Goal: Task Accomplishment & Management: Use online tool/utility

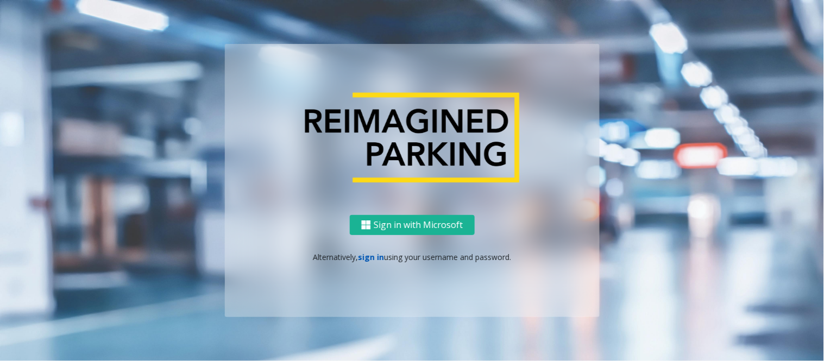
click at [367, 255] on link "sign in" at bounding box center [371, 257] width 26 height 10
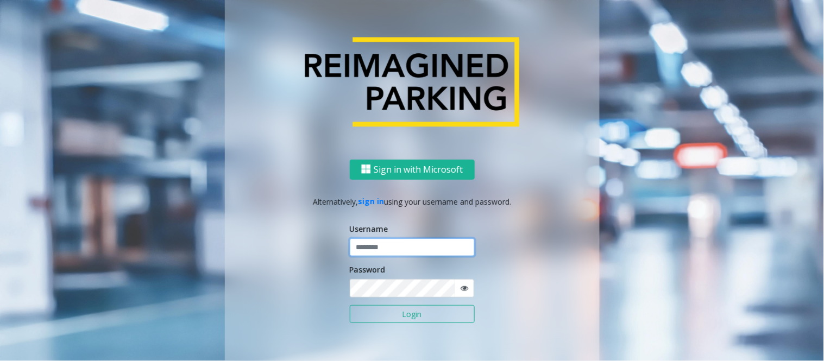
click at [391, 254] on input "text" at bounding box center [412, 248] width 125 height 18
type input "**********"
click at [411, 304] on form "**********" at bounding box center [412, 278] width 125 height 111
click at [405, 312] on button "Login" at bounding box center [412, 314] width 125 height 18
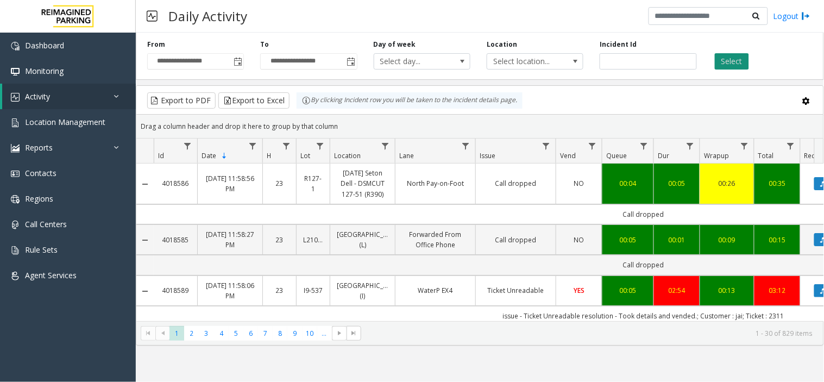
click at [723, 64] on button "Select" at bounding box center [732, 61] width 34 height 16
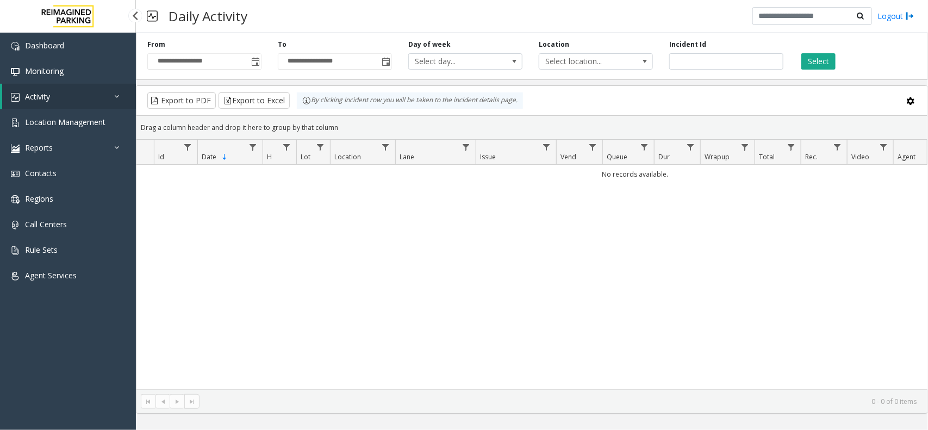
click at [45, 84] on link "Activity" at bounding box center [69, 97] width 134 height 26
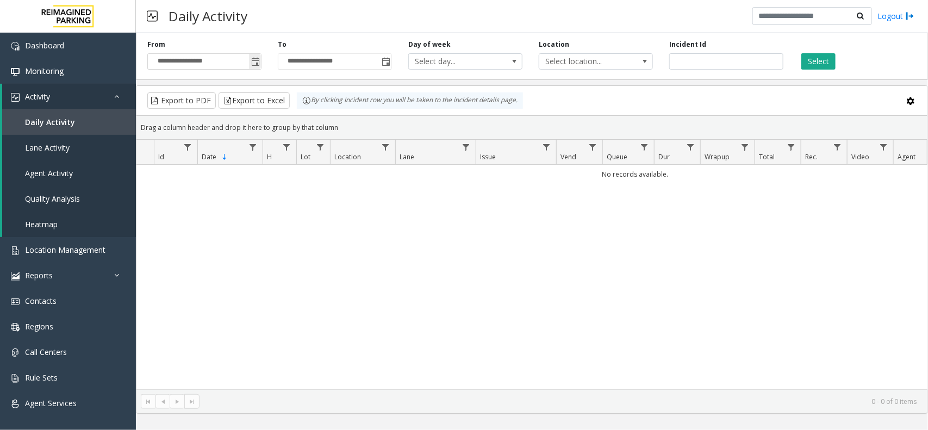
click at [255, 67] on span "Toggle popup" at bounding box center [255, 61] width 12 height 17
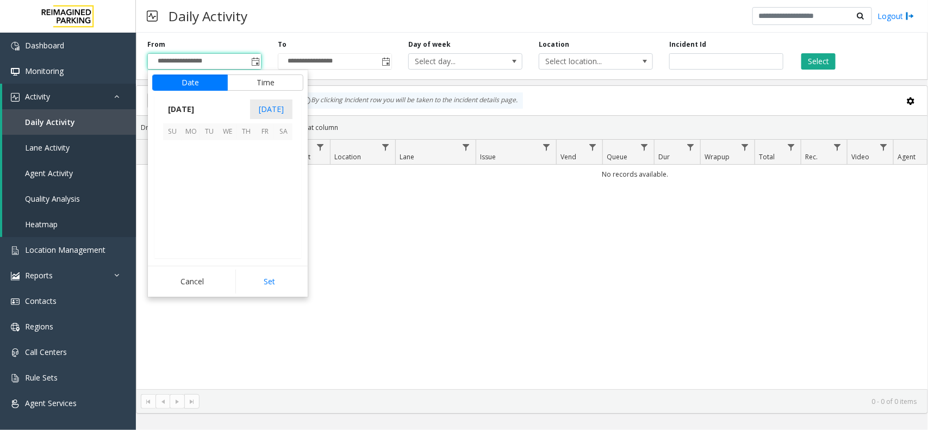
scroll to position [194955, 0]
drag, startPoint x: 270, startPoint y: 144, endPoint x: 265, endPoint y: 148, distance: 6.1
click at [268, 145] on span "5" at bounding box center [264, 149] width 18 height 18
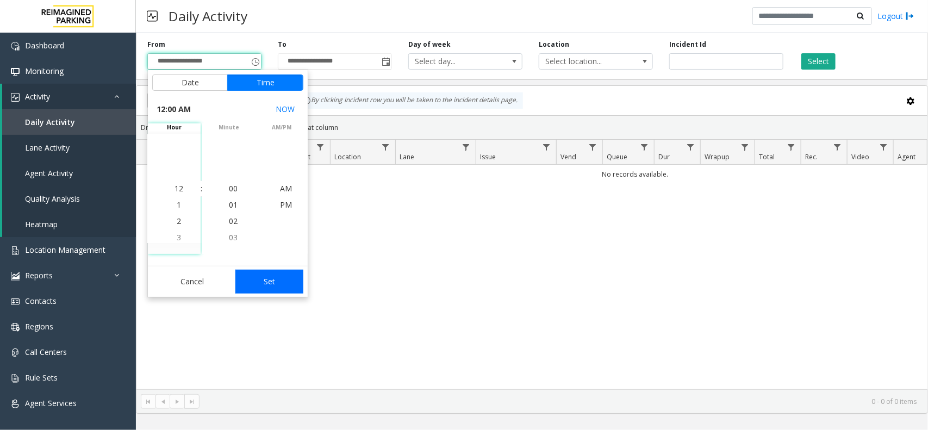
drag, startPoint x: 268, startPoint y: 271, endPoint x: 271, endPoint y: 276, distance: 5.6
click at [268, 272] on button "Set" at bounding box center [269, 282] width 68 height 24
type input "**********"
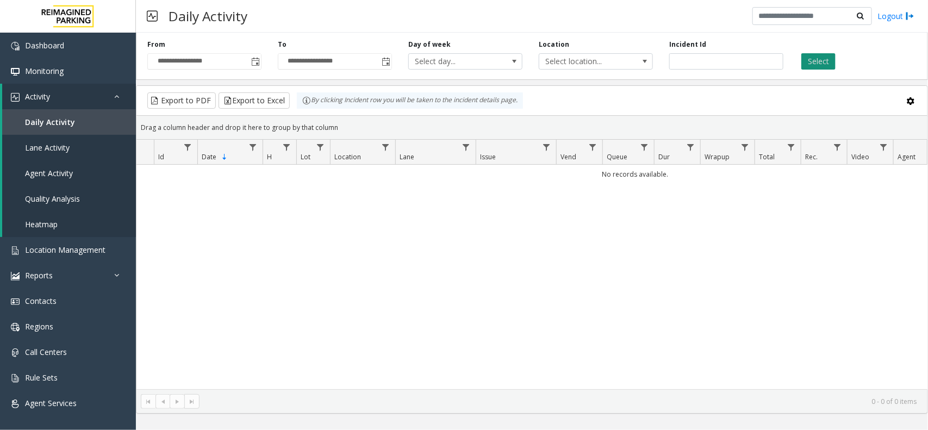
click at [818, 55] on button "Select" at bounding box center [818, 61] width 34 height 16
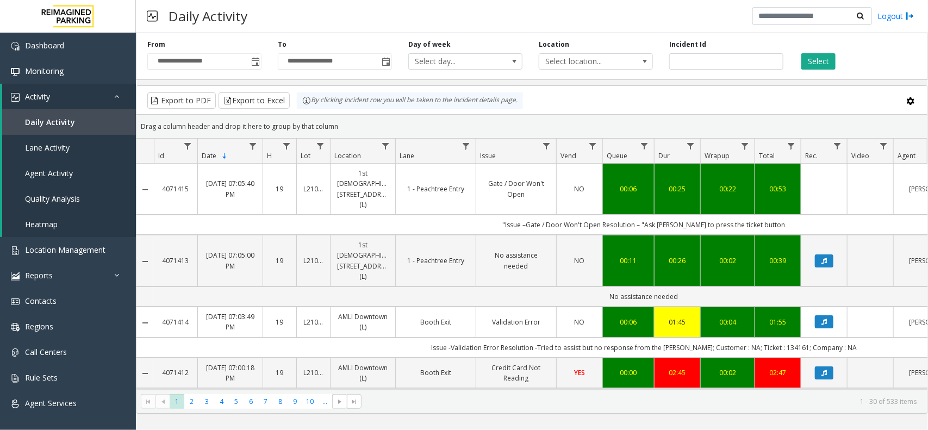
click at [780, 337] on td "Issue -Validation Error Resolution -Tried to assist but no response from the [P…" at bounding box center [644, 347] width 980 height 20
copy td "134161"
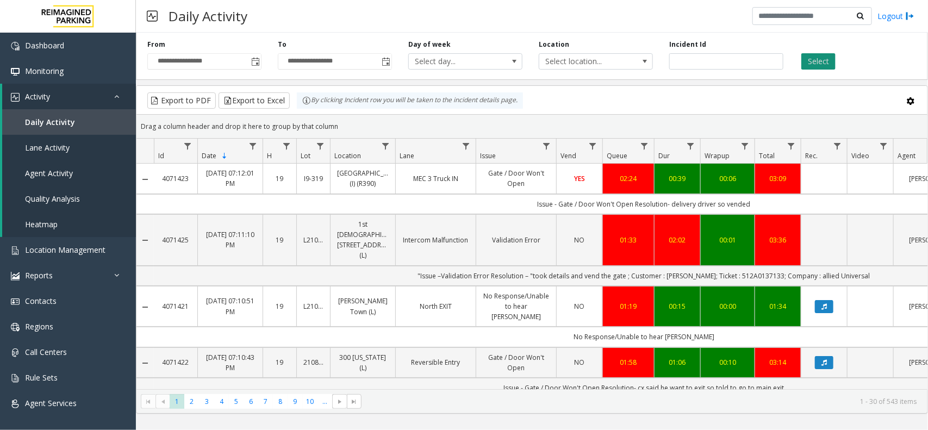
click at [816, 57] on button "Select" at bounding box center [818, 61] width 34 height 16
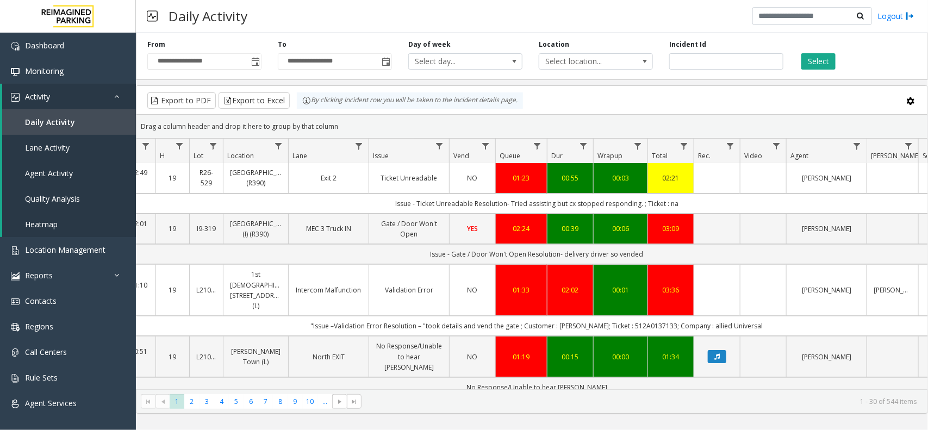
scroll to position [0, 107]
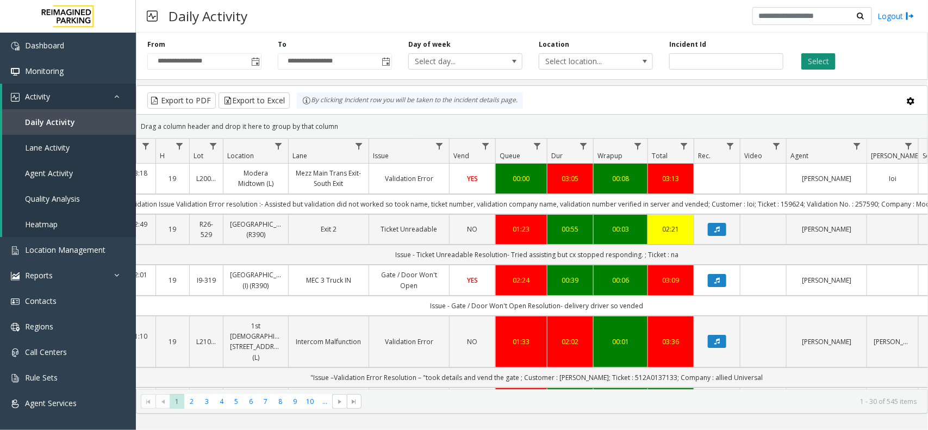
drag, startPoint x: 835, startPoint y: 53, endPoint x: 829, endPoint y: 54, distance: 6.1
click at [824, 53] on div "Select" at bounding box center [856, 55] width 130 height 30
click at [822, 56] on button "Select" at bounding box center [818, 61] width 34 height 16
click at [210, 22] on h3 "Daily Activity" at bounding box center [208, 16] width 90 height 27
click at [41, 47] on span "Dashboard" at bounding box center [44, 45] width 39 height 10
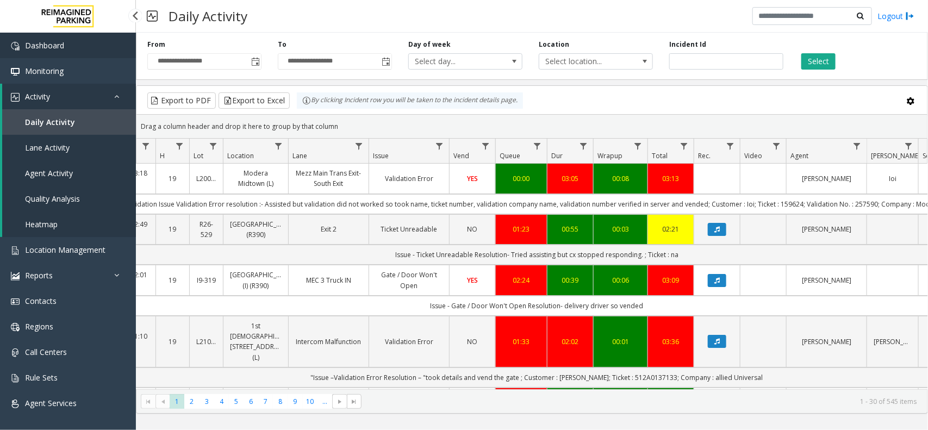
click at [66, 42] on link "Dashboard" at bounding box center [68, 46] width 136 height 26
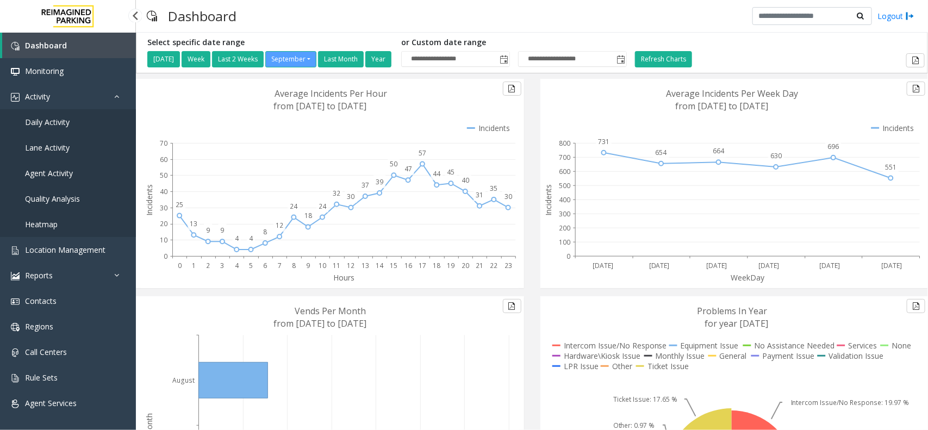
click at [49, 120] on span "Daily Activity" at bounding box center [47, 122] width 45 height 10
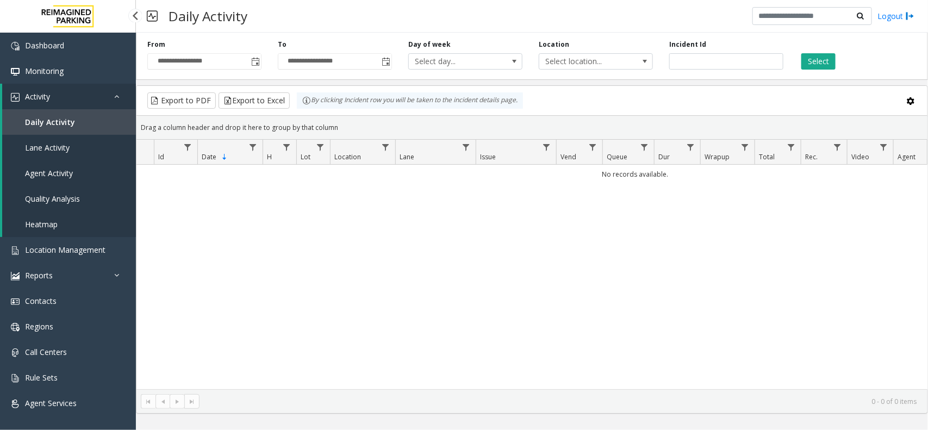
click at [75, 121] on link "Daily Activity" at bounding box center [69, 122] width 134 height 26
click at [92, 92] on link "Activity" at bounding box center [69, 97] width 134 height 26
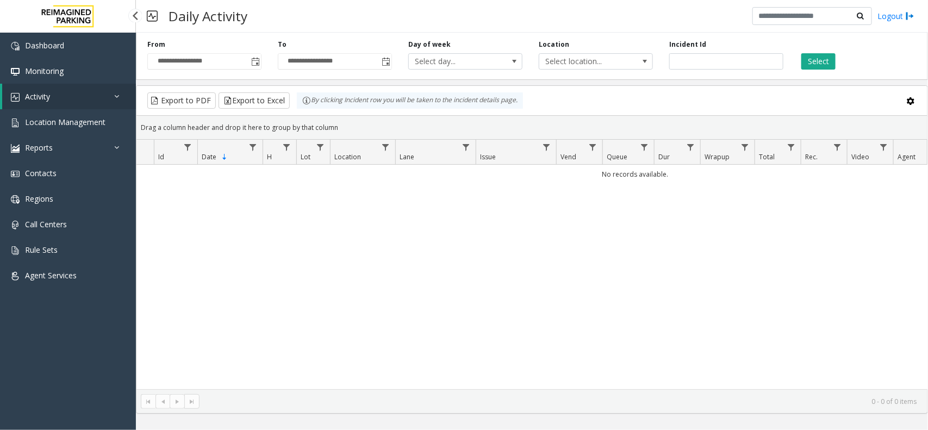
click at [85, 96] on link "Activity" at bounding box center [69, 97] width 134 height 26
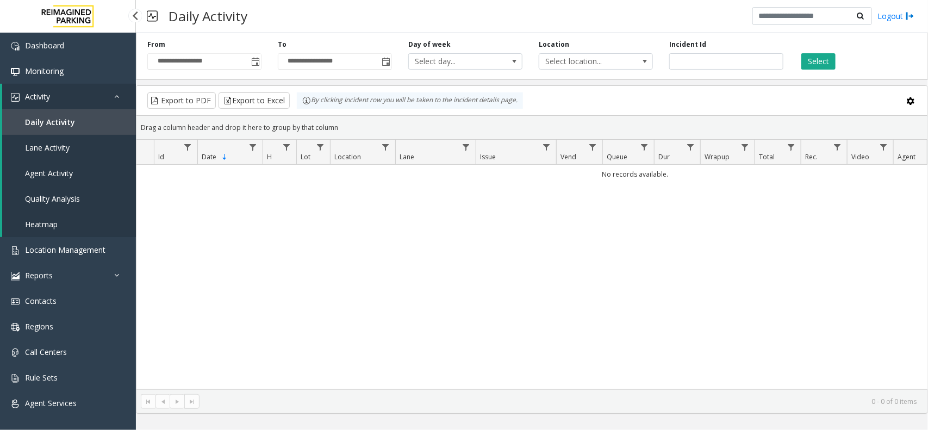
click at [83, 129] on link "Daily Activity" at bounding box center [69, 122] width 134 height 26
